Goal: Task Accomplishment & Management: Use online tool/utility

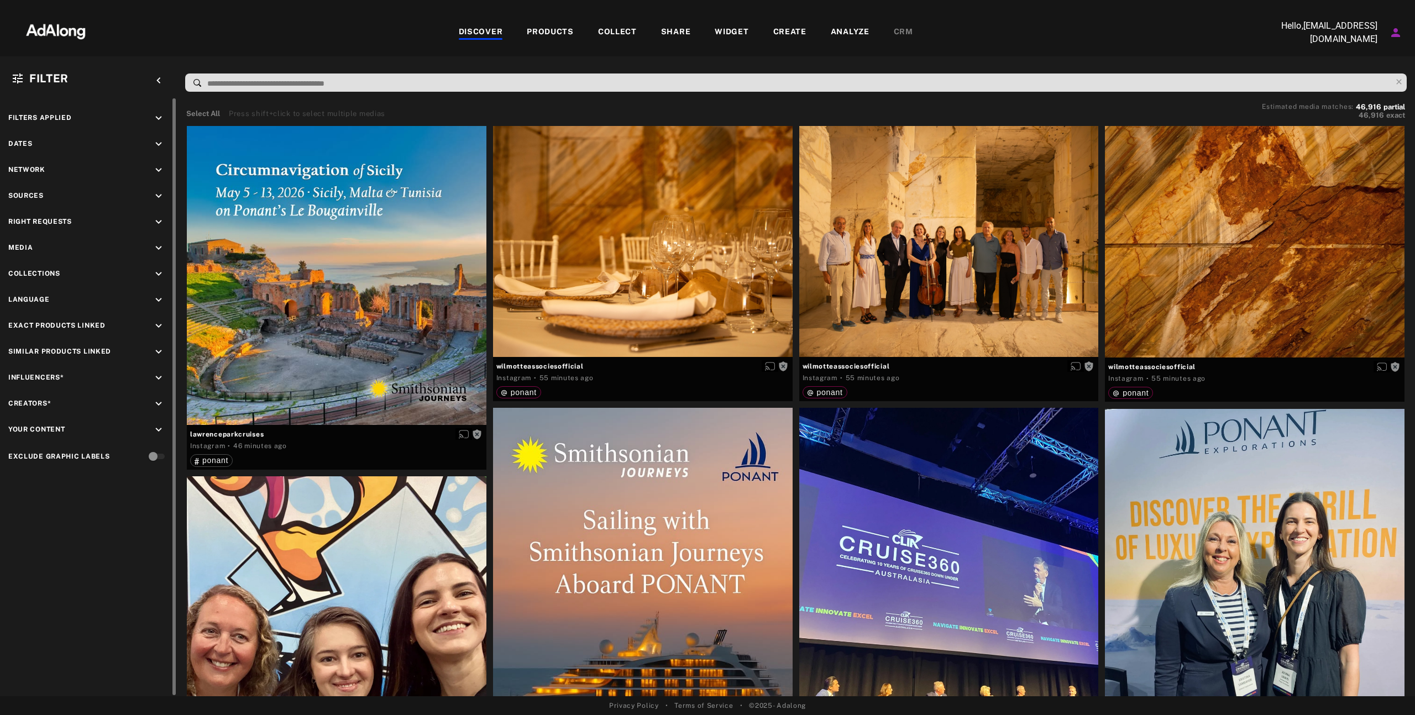
click at [75, 119] on div "Filters applied keyboard_arrow_down" at bounding box center [88, 119] width 160 height 15
drag, startPoint x: 29, startPoint y: 104, endPoint x: 30, endPoint y: 110, distance: 5.6
click at [29, 104] on div "Filters applied keyboard_arrow_down Dates keyboard_arrow_down Network keyboard_…" at bounding box center [88, 288] width 177 height 380
click at [30, 115] on span "Filters applied" at bounding box center [40, 118] width 64 height 8
click at [156, 115] on icon "keyboard_arrow_down" at bounding box center [159, 118] width 12 height 12
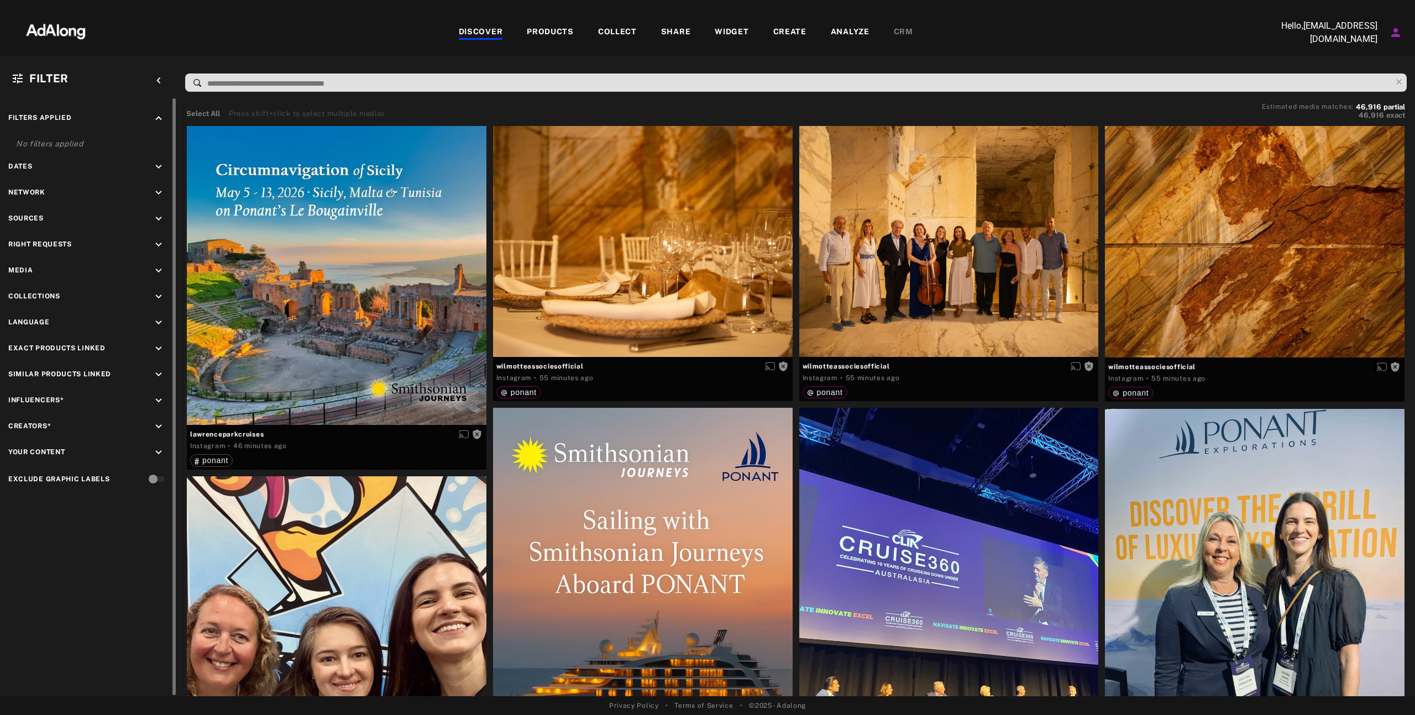
click at [156, 115] on icon "keyboard_arrow_up" at bounding box center [159, 118] width 12 height 12
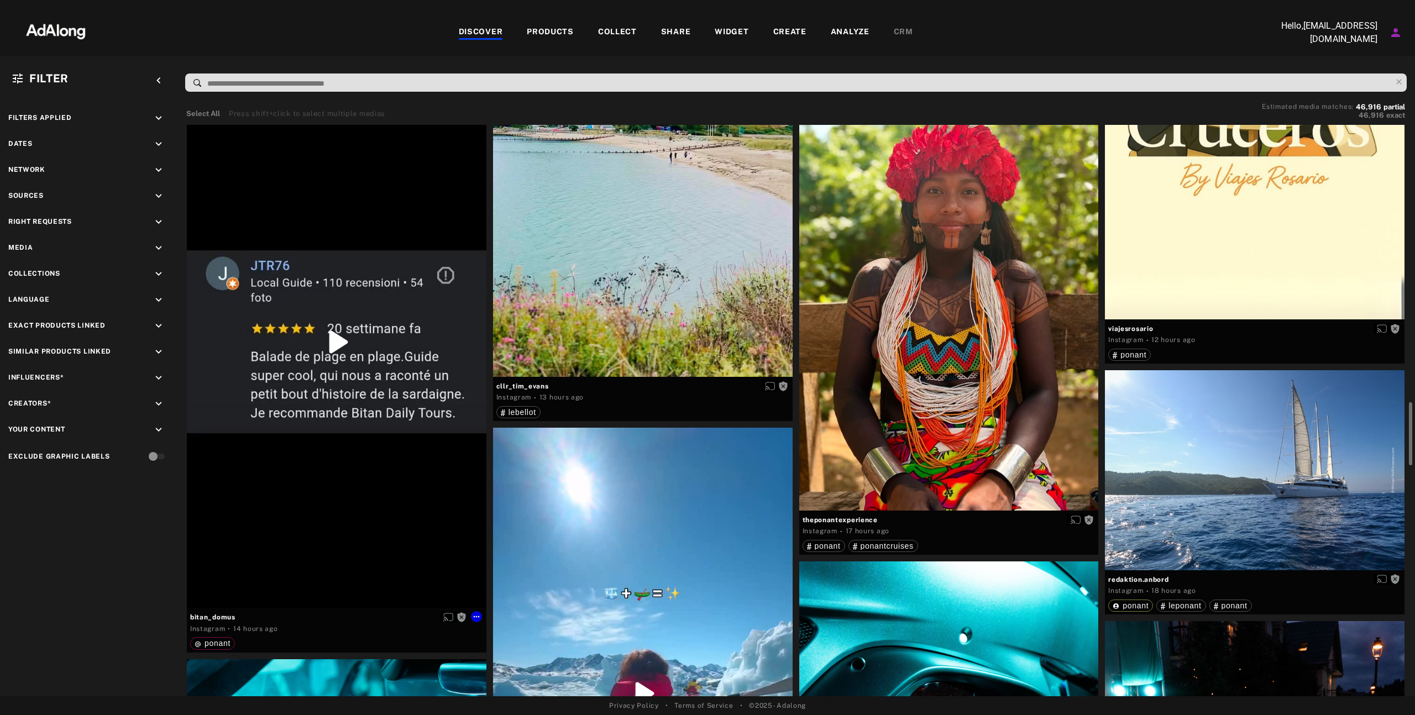
scroll to position [2894, 0]
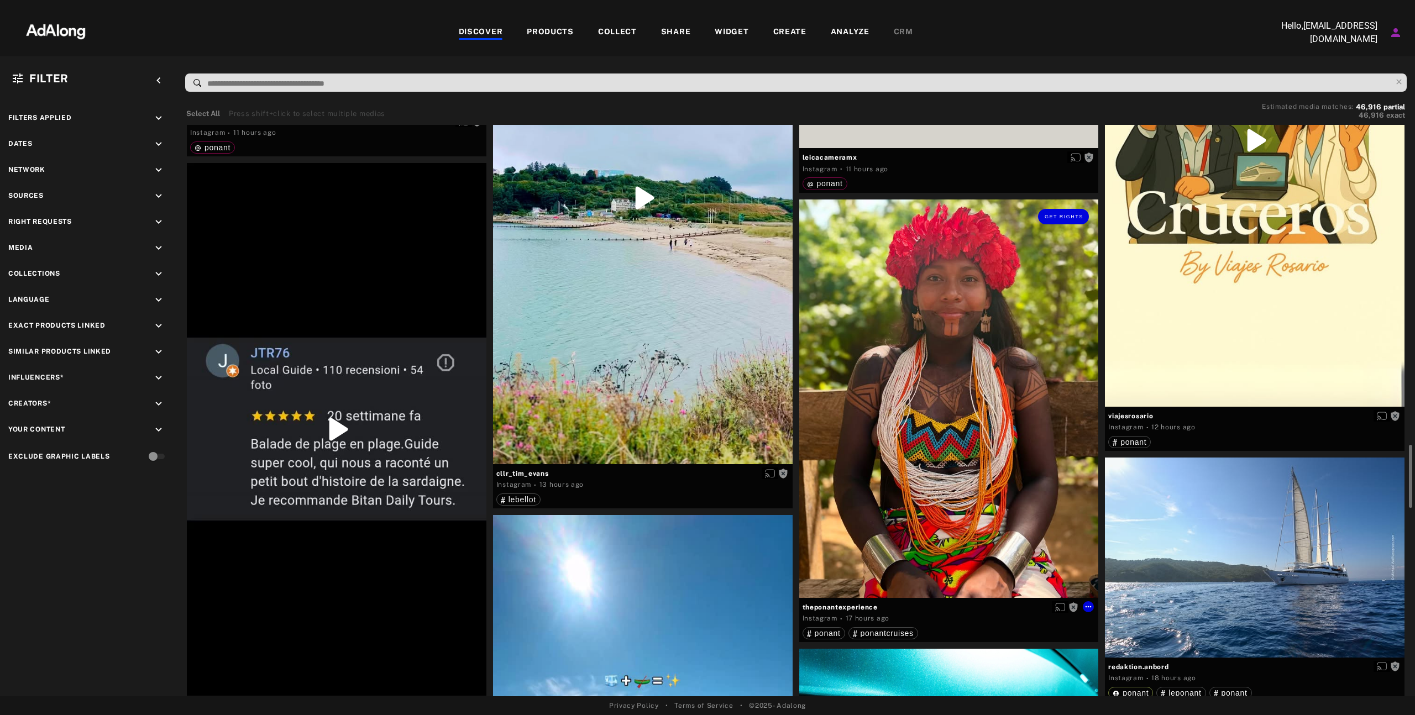
click at [823, 608] on span "theponantexperience" at bounding box center [948, 607] width 293 height 10
click at [822, 618] on div "Instagram" at bounding box center [819, 618] width 35 height 10
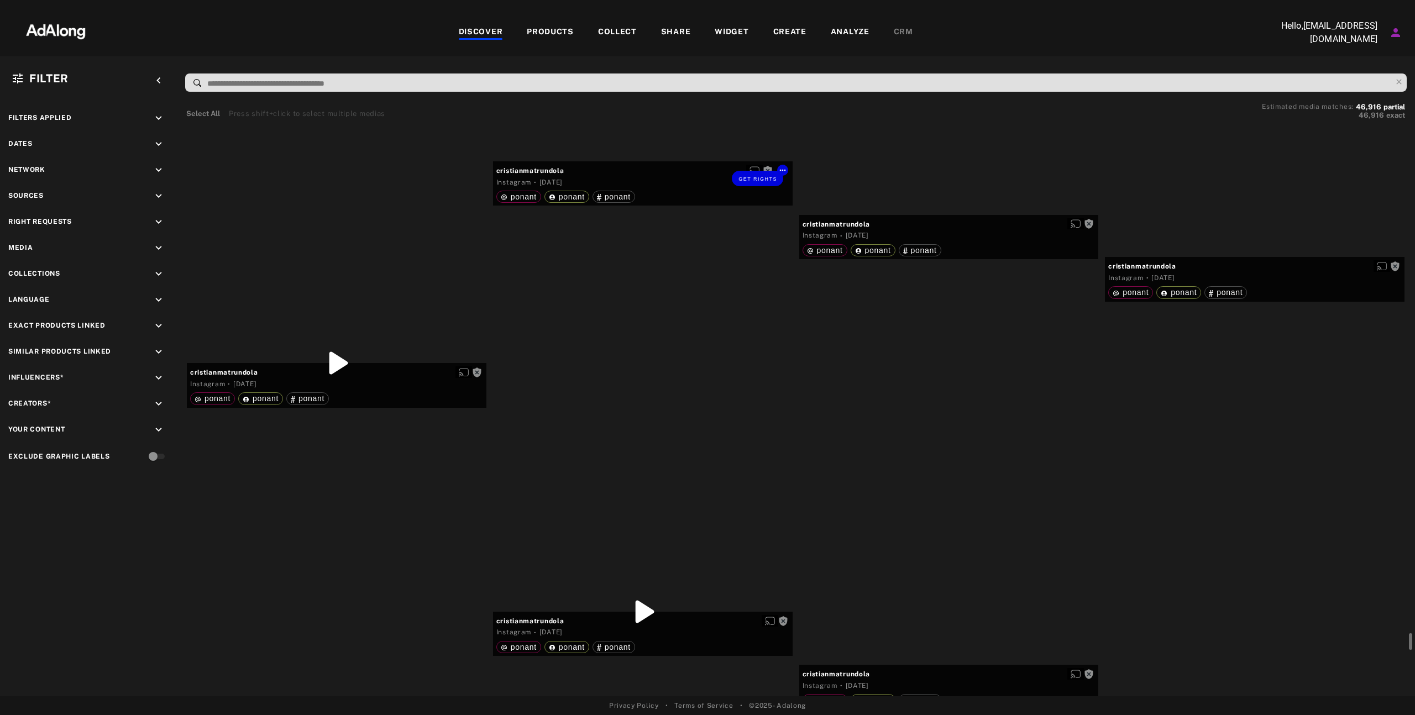
scroll to position [34942, 0]
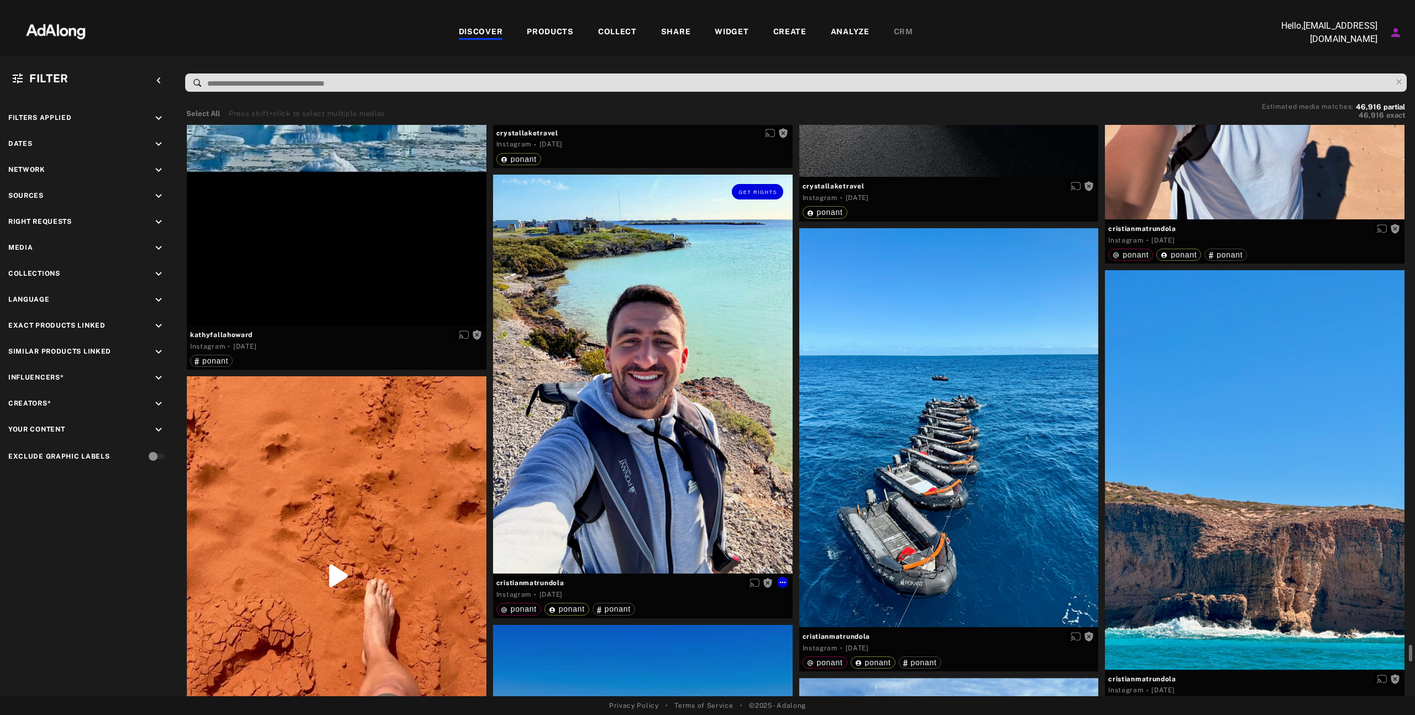
click at [757, 199] on div "Get rights" at bounding box center [643, 192] width 300 height 34
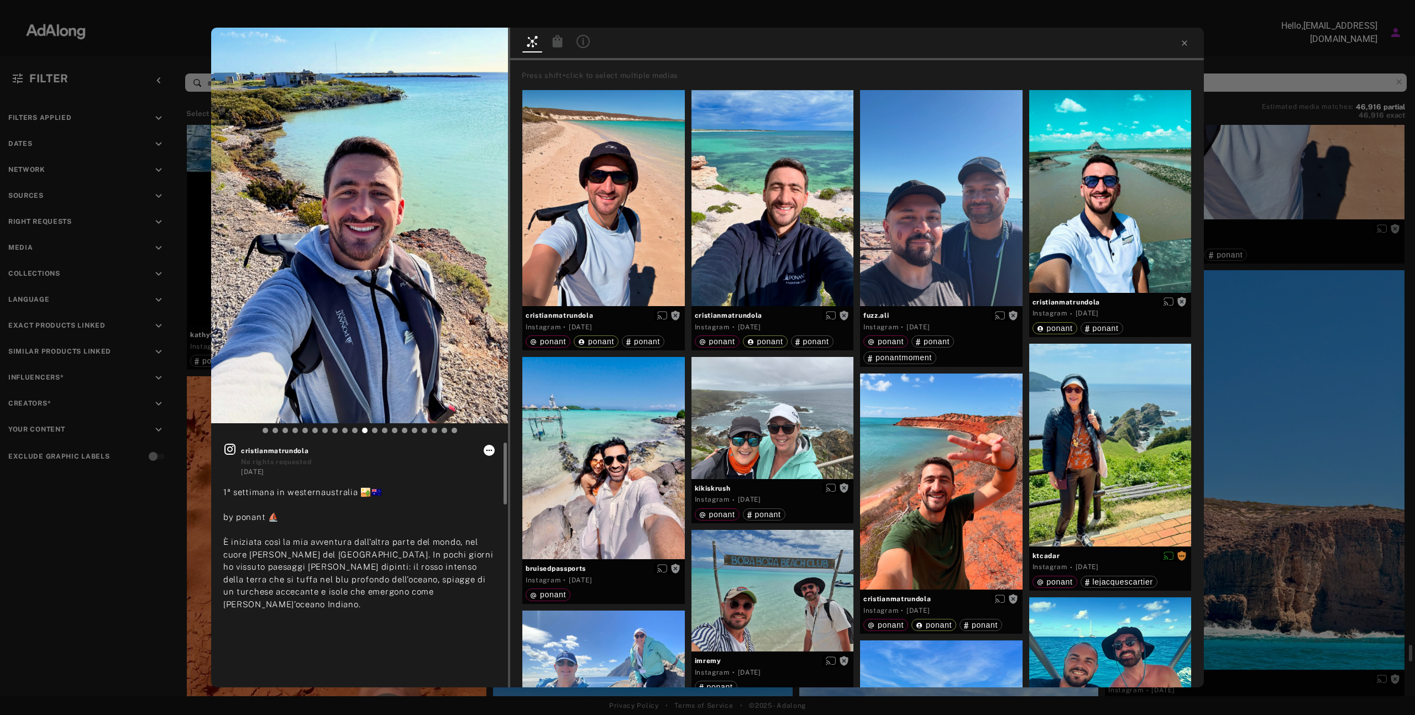
click at [492, 451] on icon at bounding box center [489, 450] width 9 height 9
click at [502, 465] on span "Collect" at bounding box center [502, 464] width 21 height 8
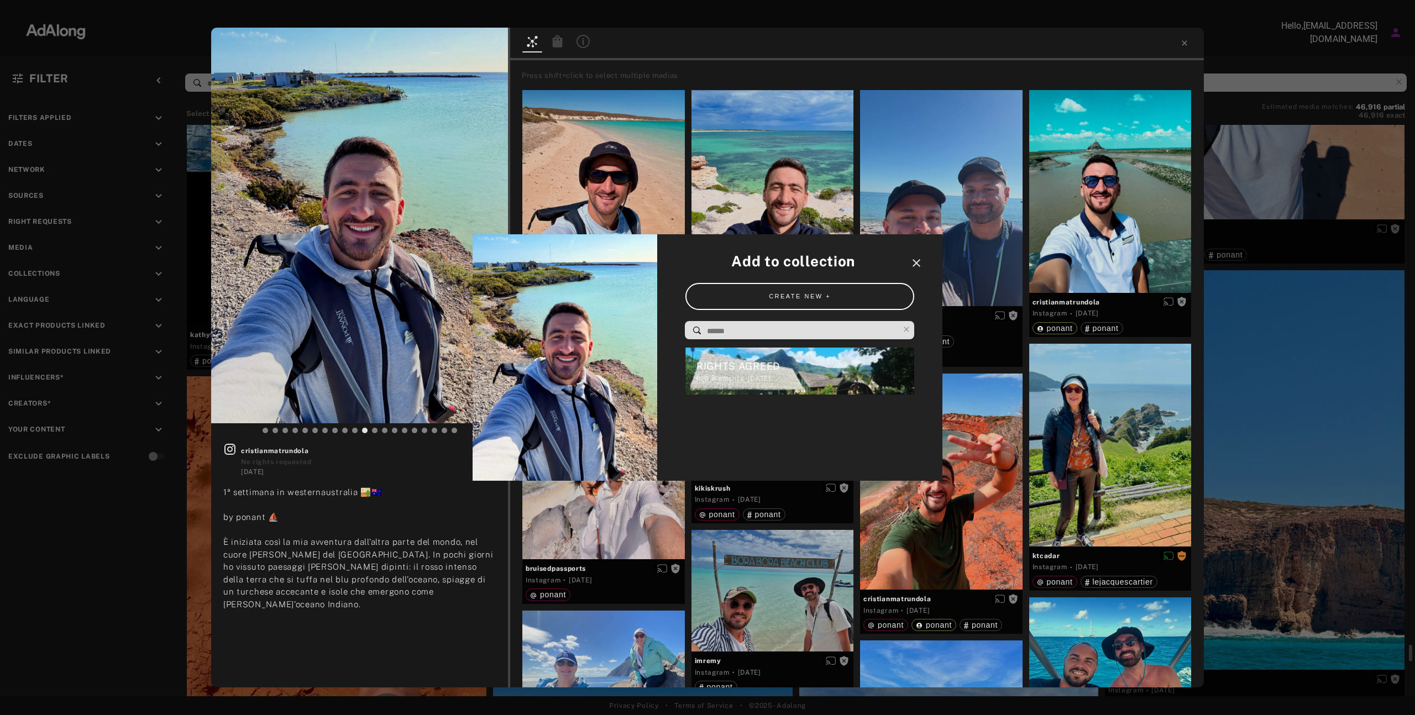
click at [920, 266] on icon "close" at bounding box center [916, 262] width 13 height 13
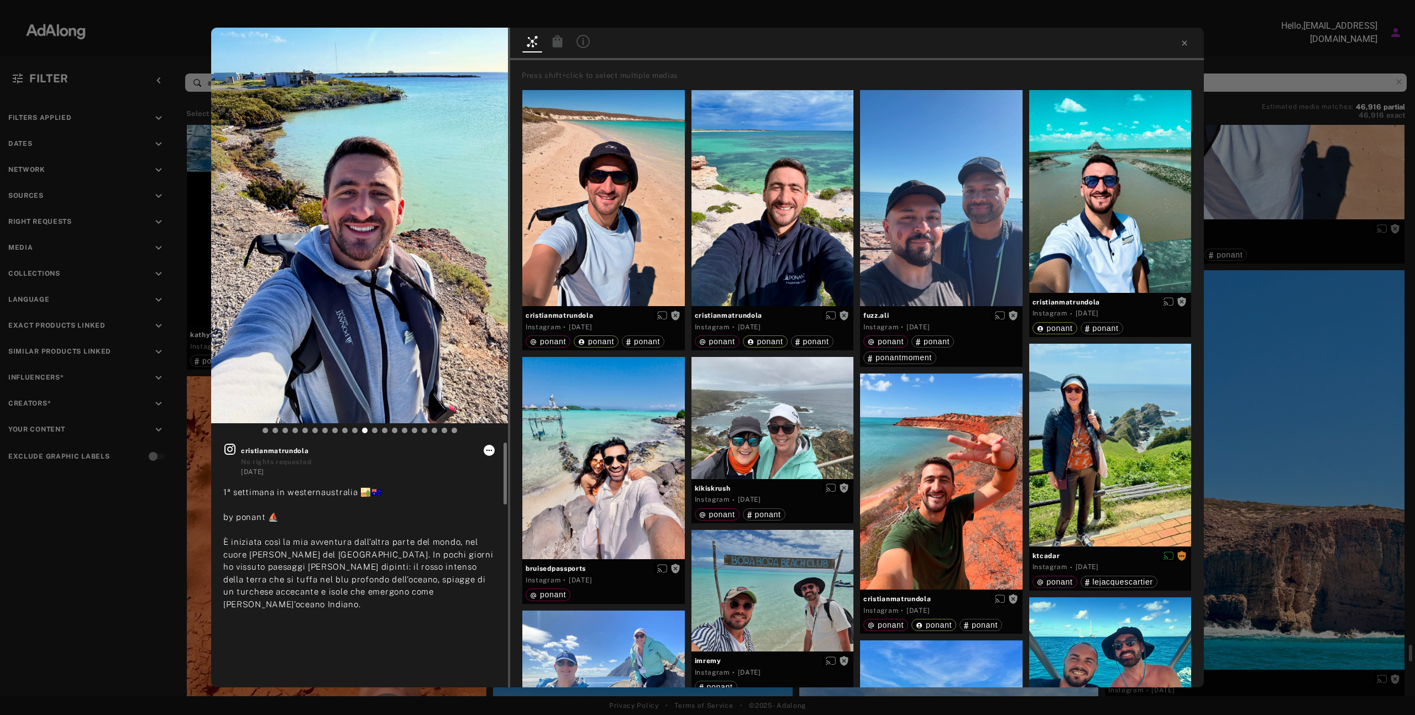
click at [491, 450] on icon at bounding box center [489, 450] width 9 height 9
click at [451, 464] on div at bounding box center [707, 357] width 1415 height 715
click at [846, 315] on icon at bounding box center [844, 315] width 6 height 2
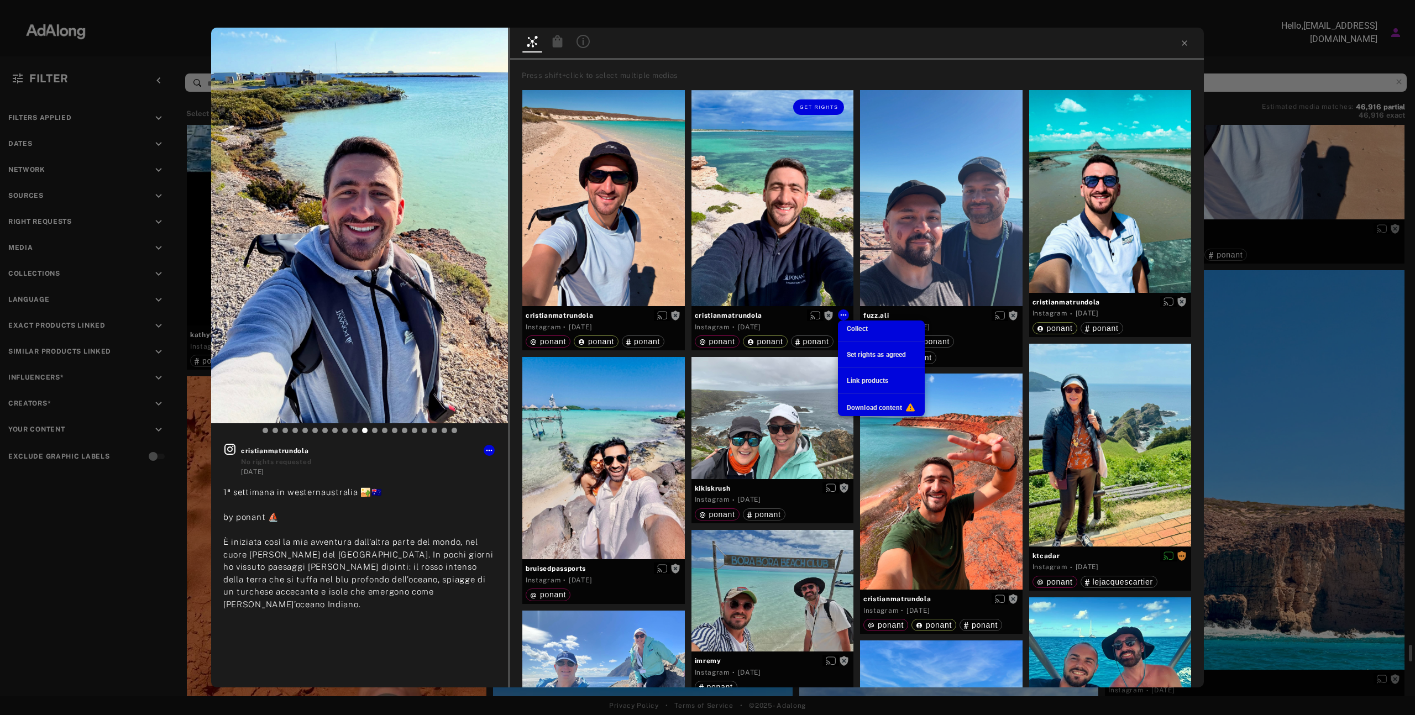
click at [659, 10] on div at bounding box center [707, 357] width 1415 height 715
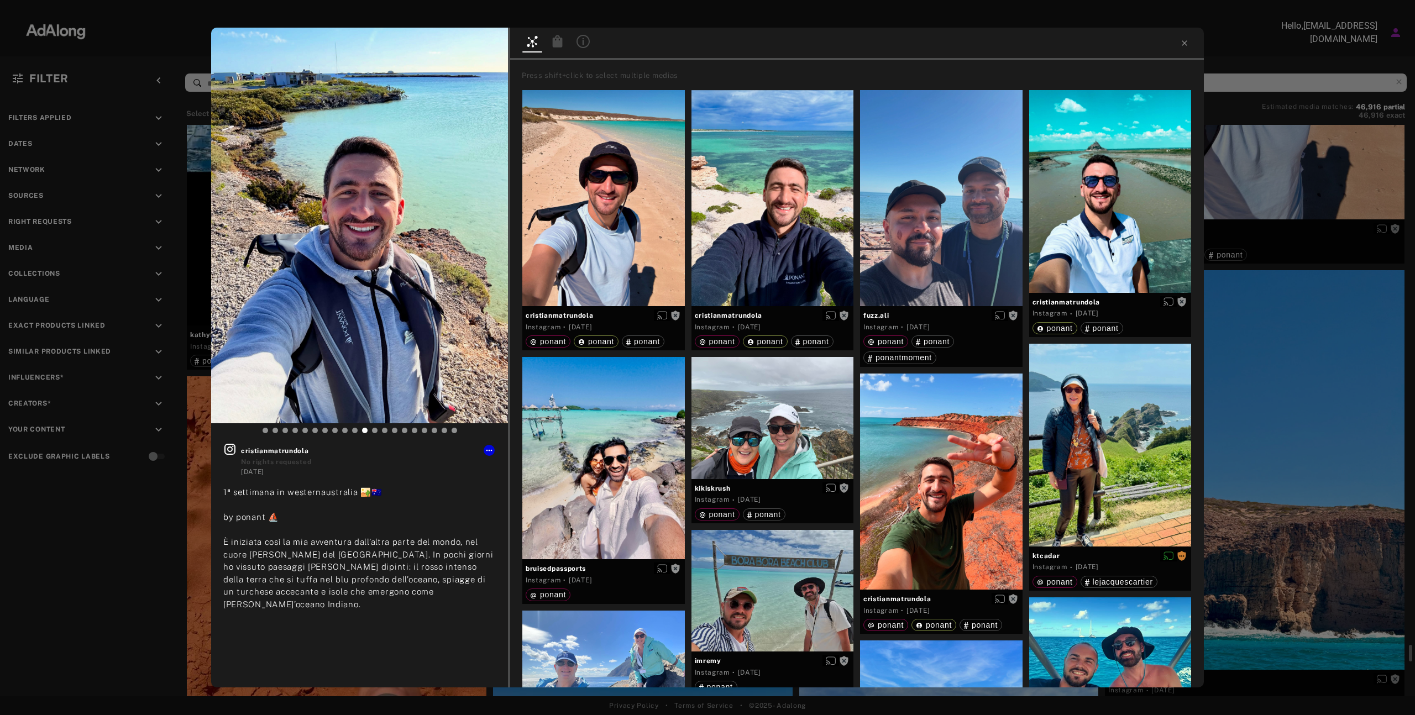
click at [659, 10] on div at bounding box center [707, 9] width 1415 height 19
